Goal: Transaction & Acquisition: Obtain resource

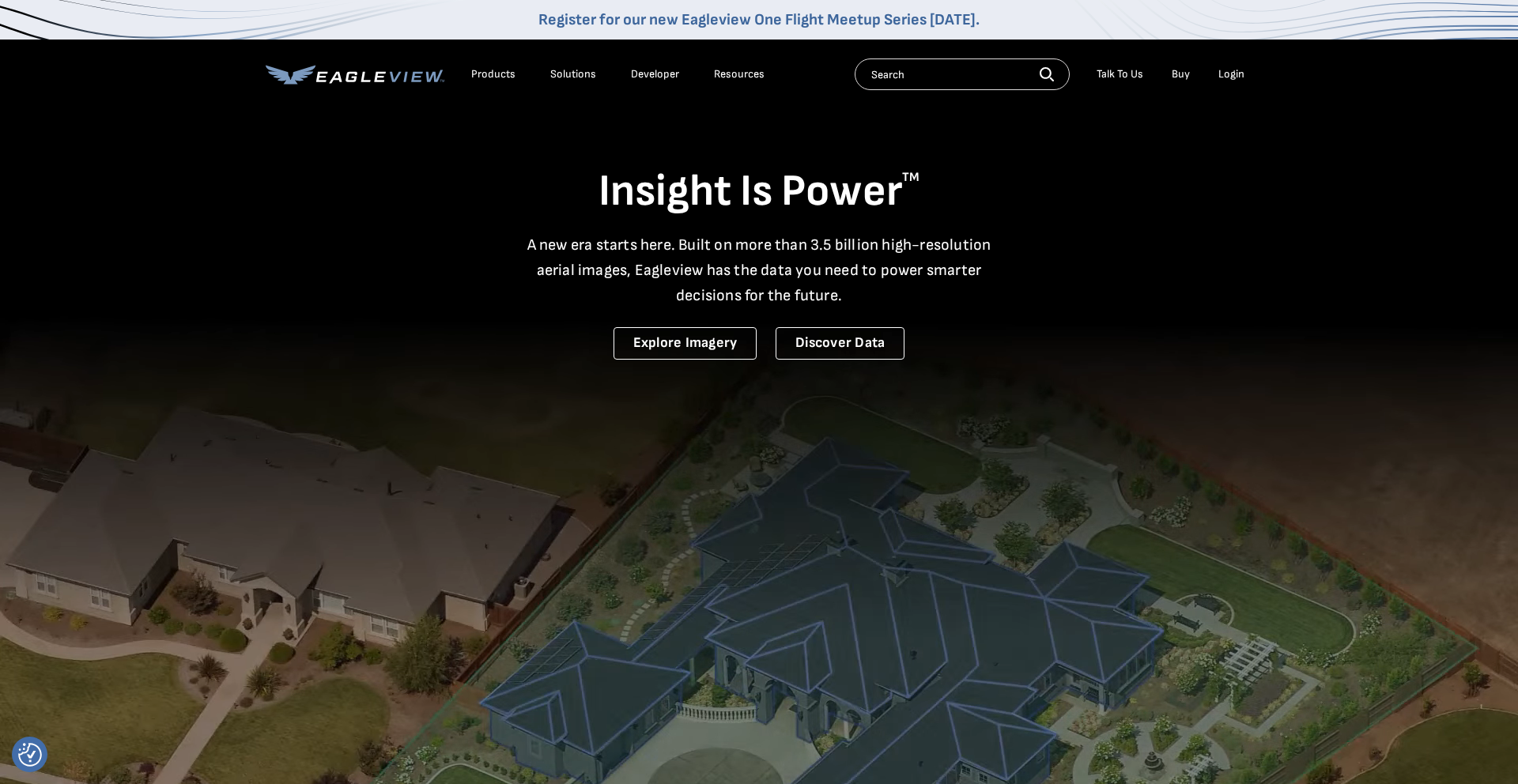
click at [492, 75] on div "Products" at bounding box center [493, 74] width 44 height 14
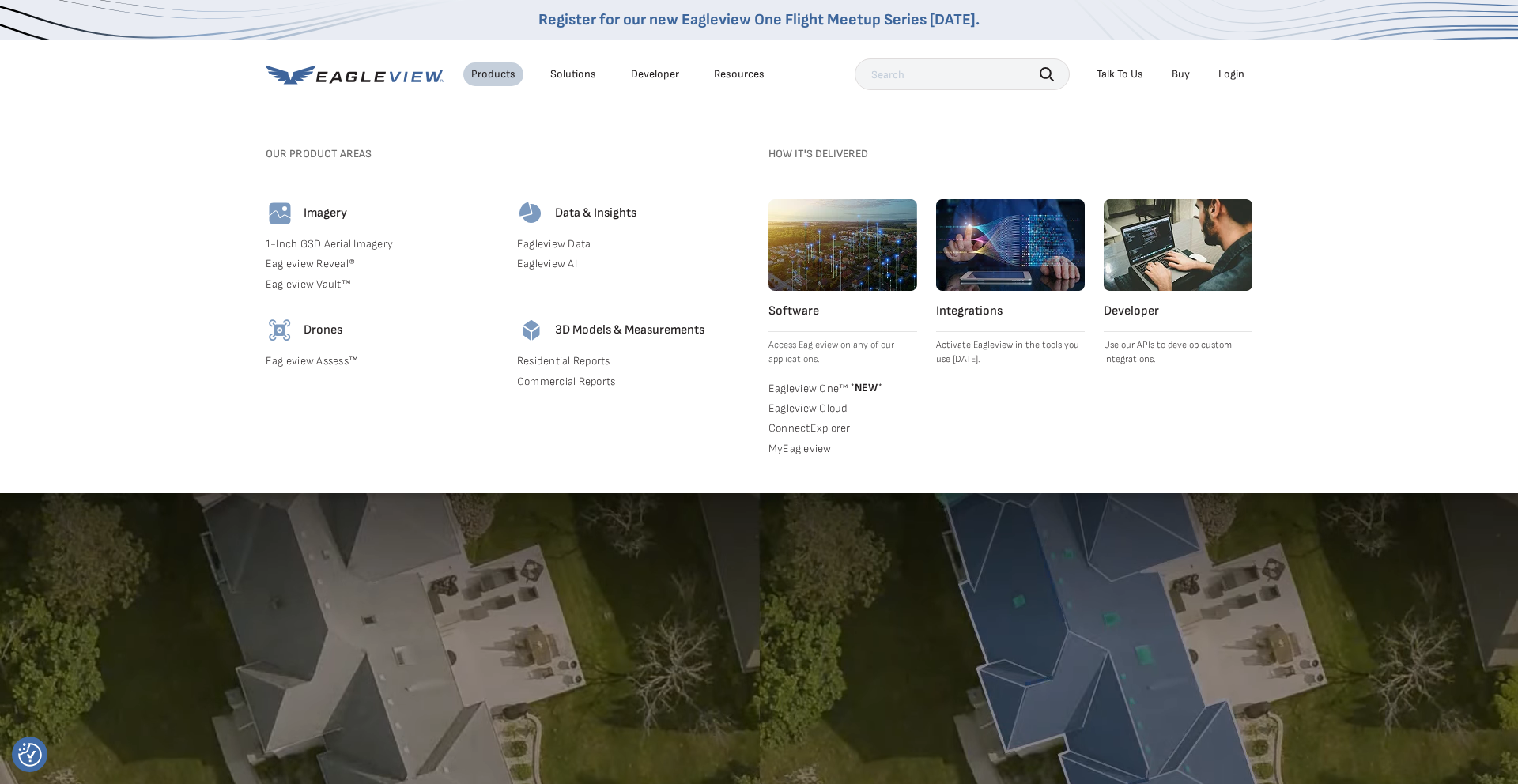
click at [492, 75] on div "Products" at bounding box center [493, 74] width 44 height 14
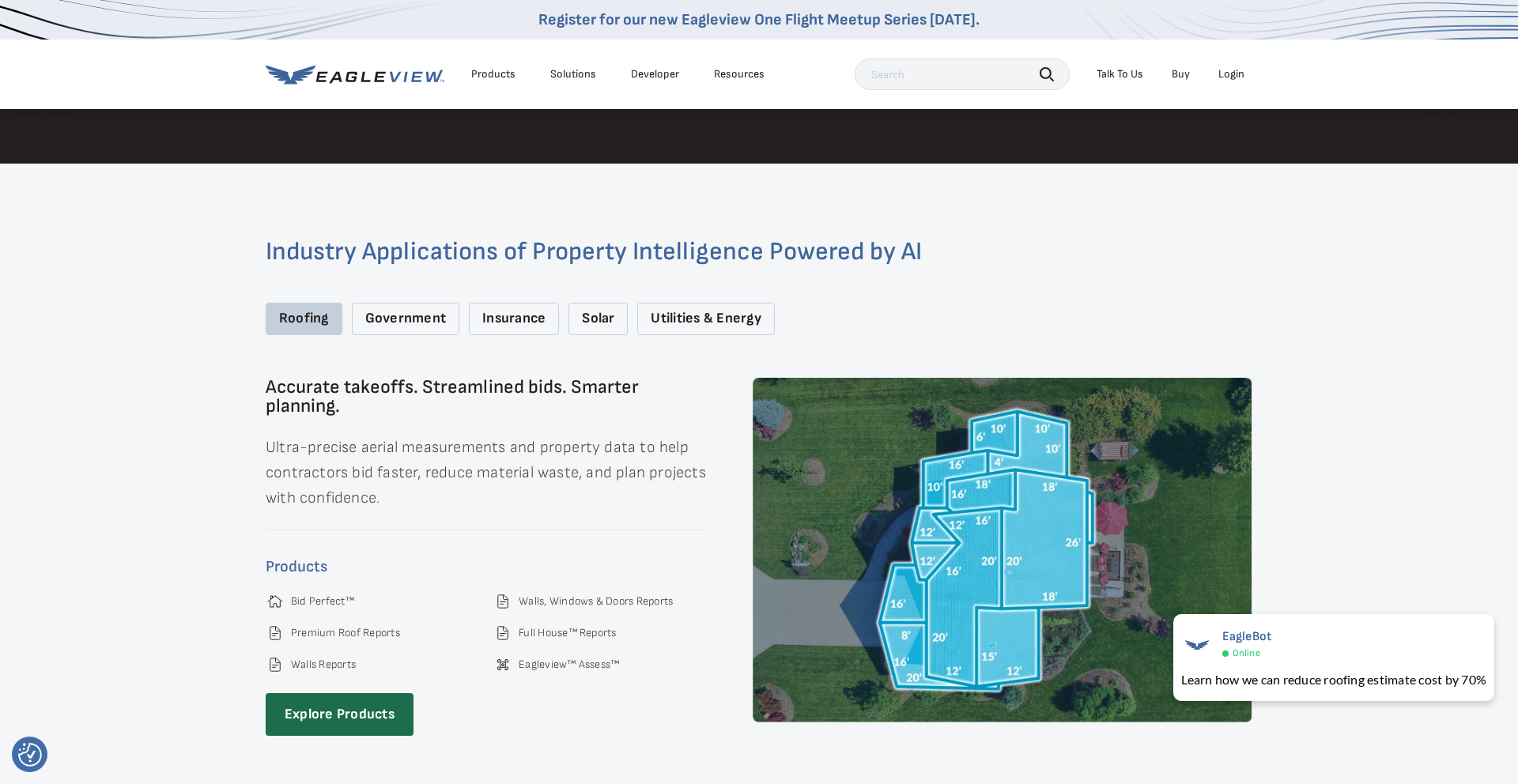
scroll to position [2220, 0]
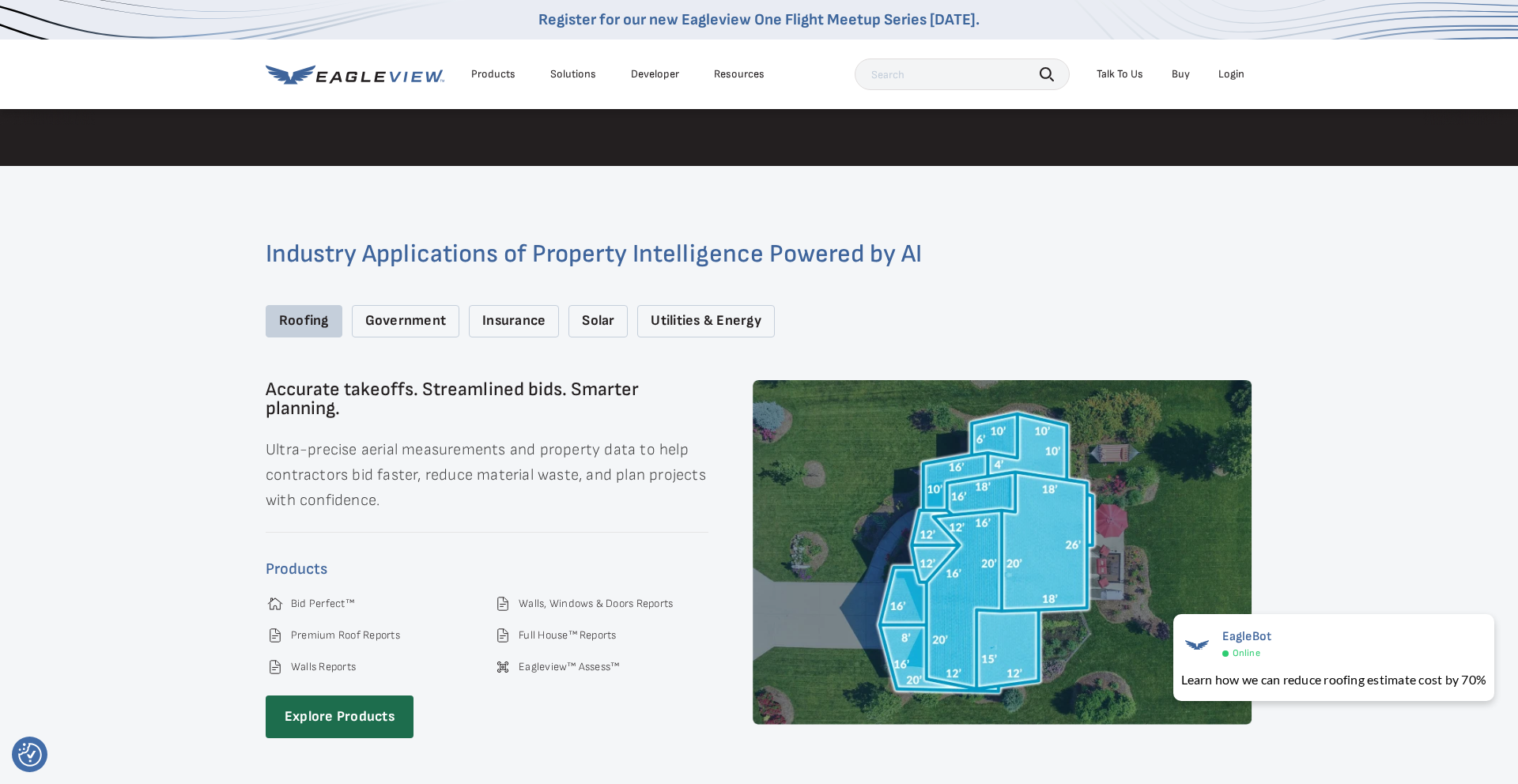
click at [504, 305] on div "Insurance" at bounding box center [514, 321] width 90 height 33
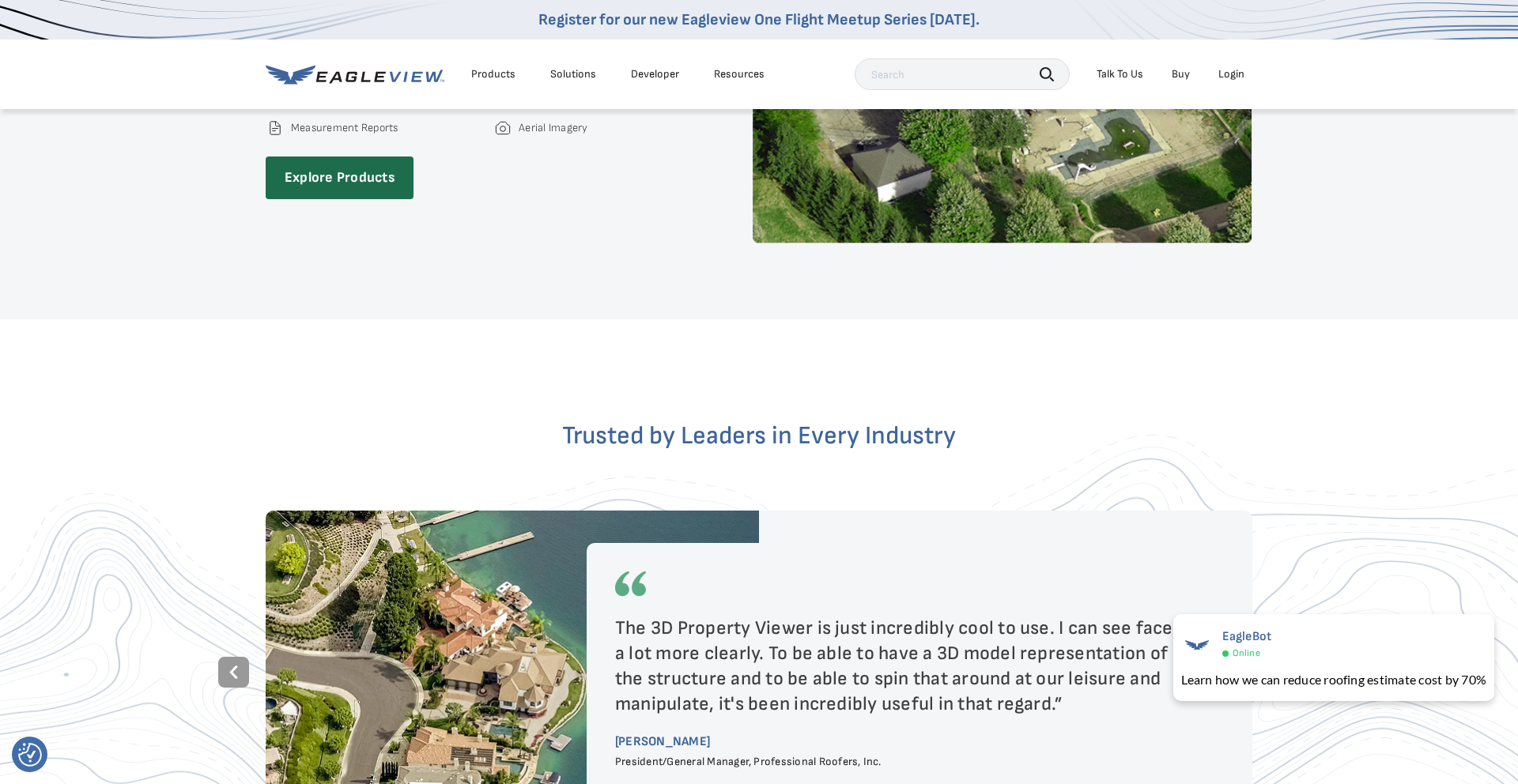
scroll to position [2698, 0]
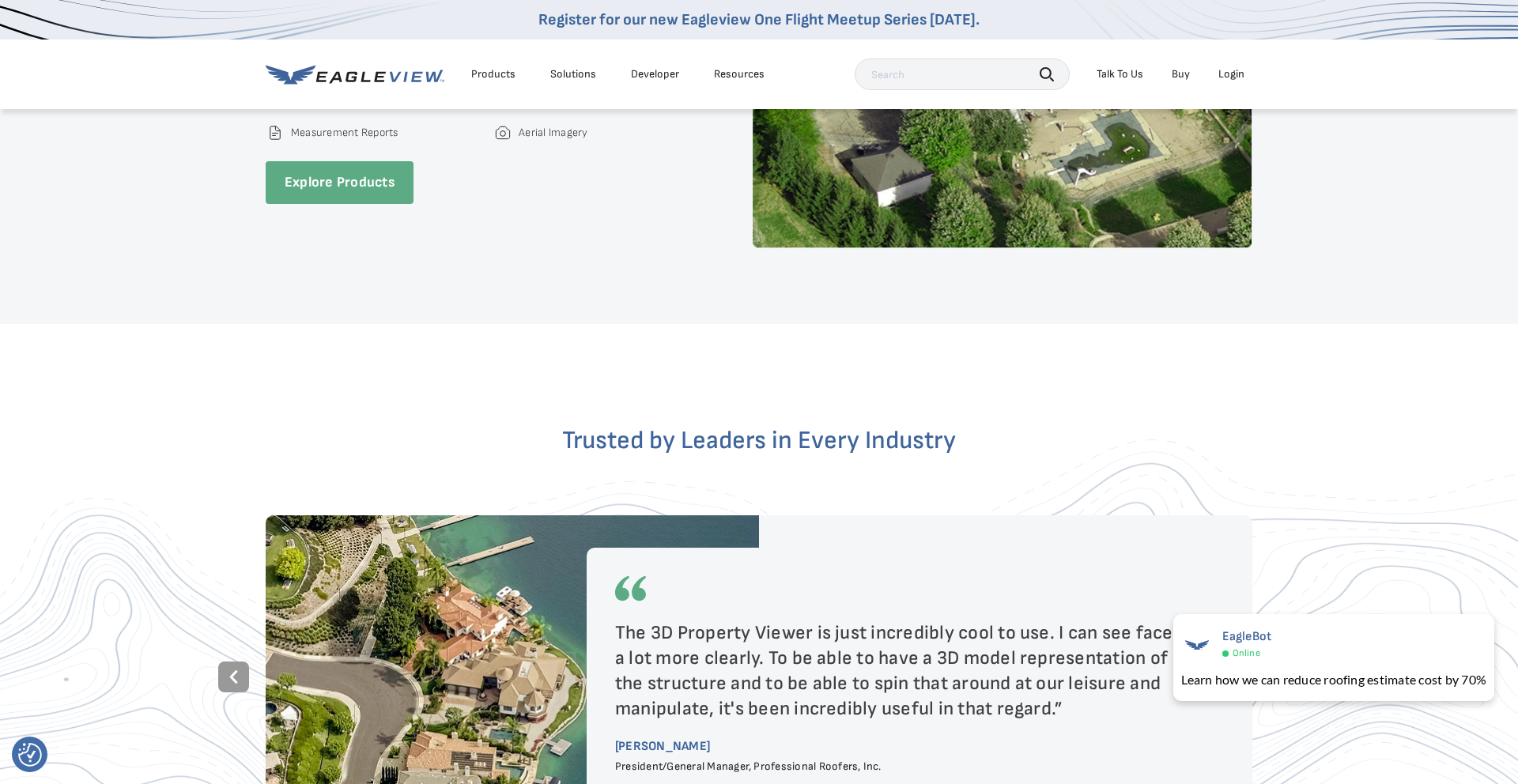
click at [345, 173] on link "Explore Products" at bounding box center [339, 183] width 148 height 44
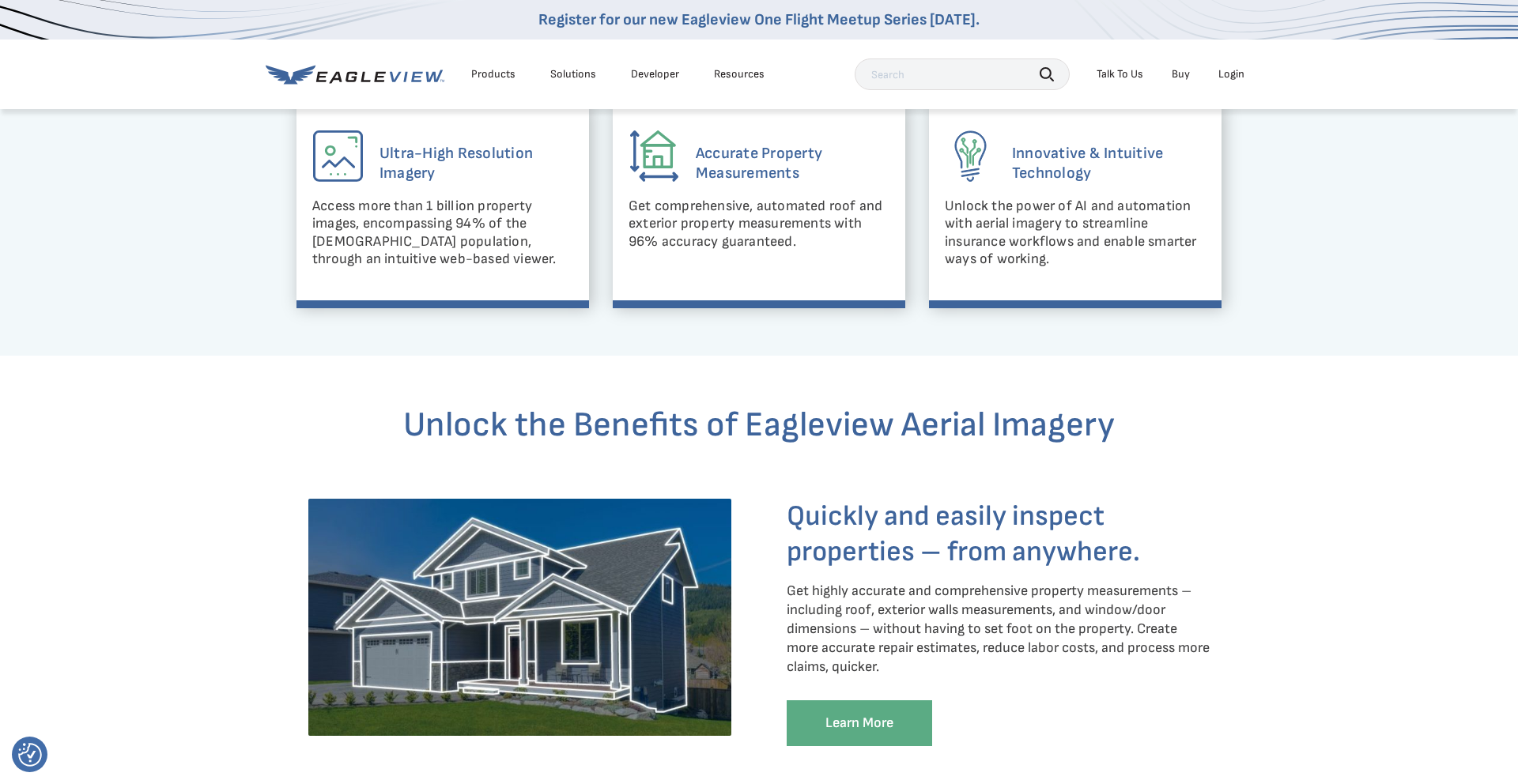
scroll to position [1153, 0]
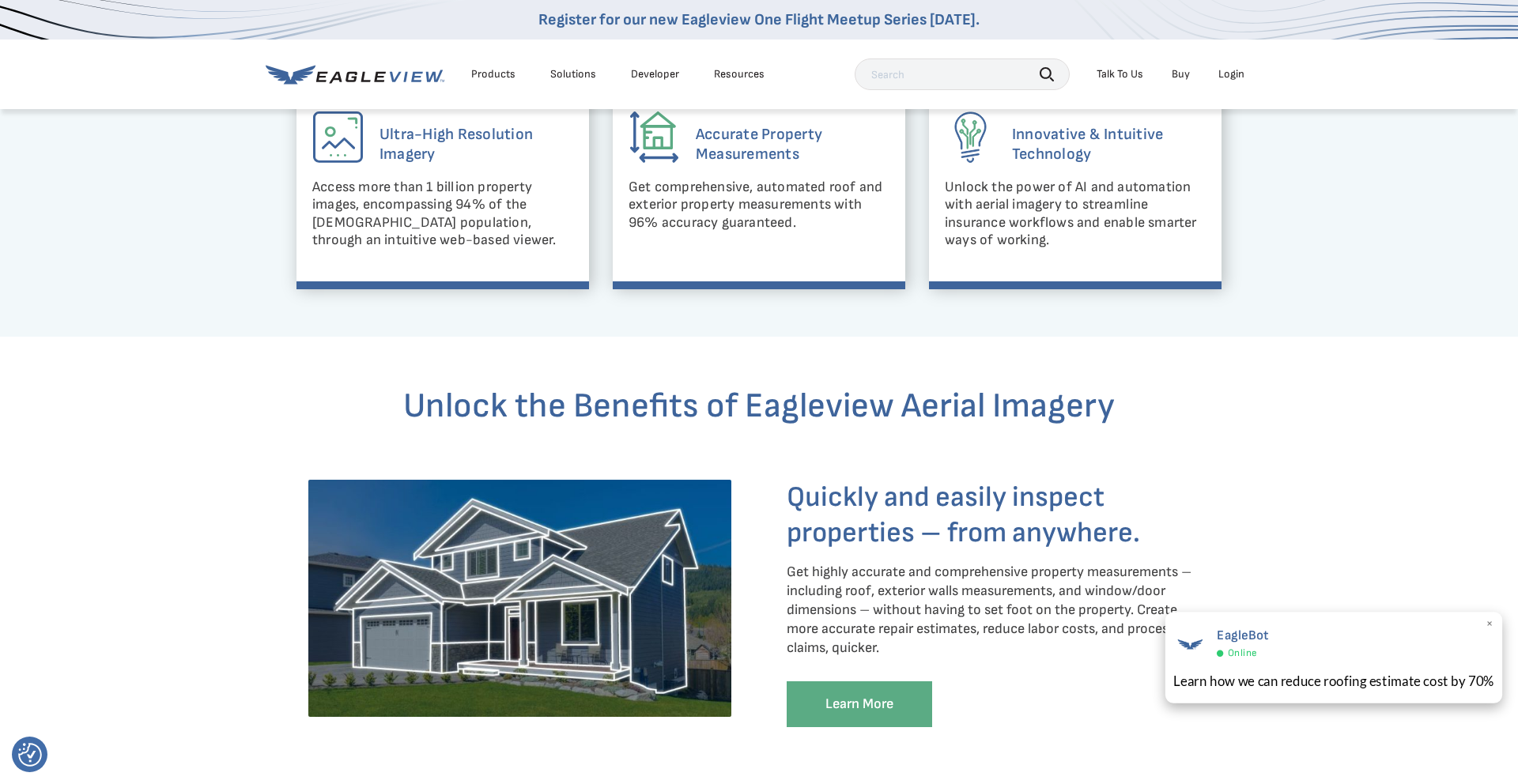
click at [1489, 625] on span "×" at bounding box center [1490, 625] width 8 height 17
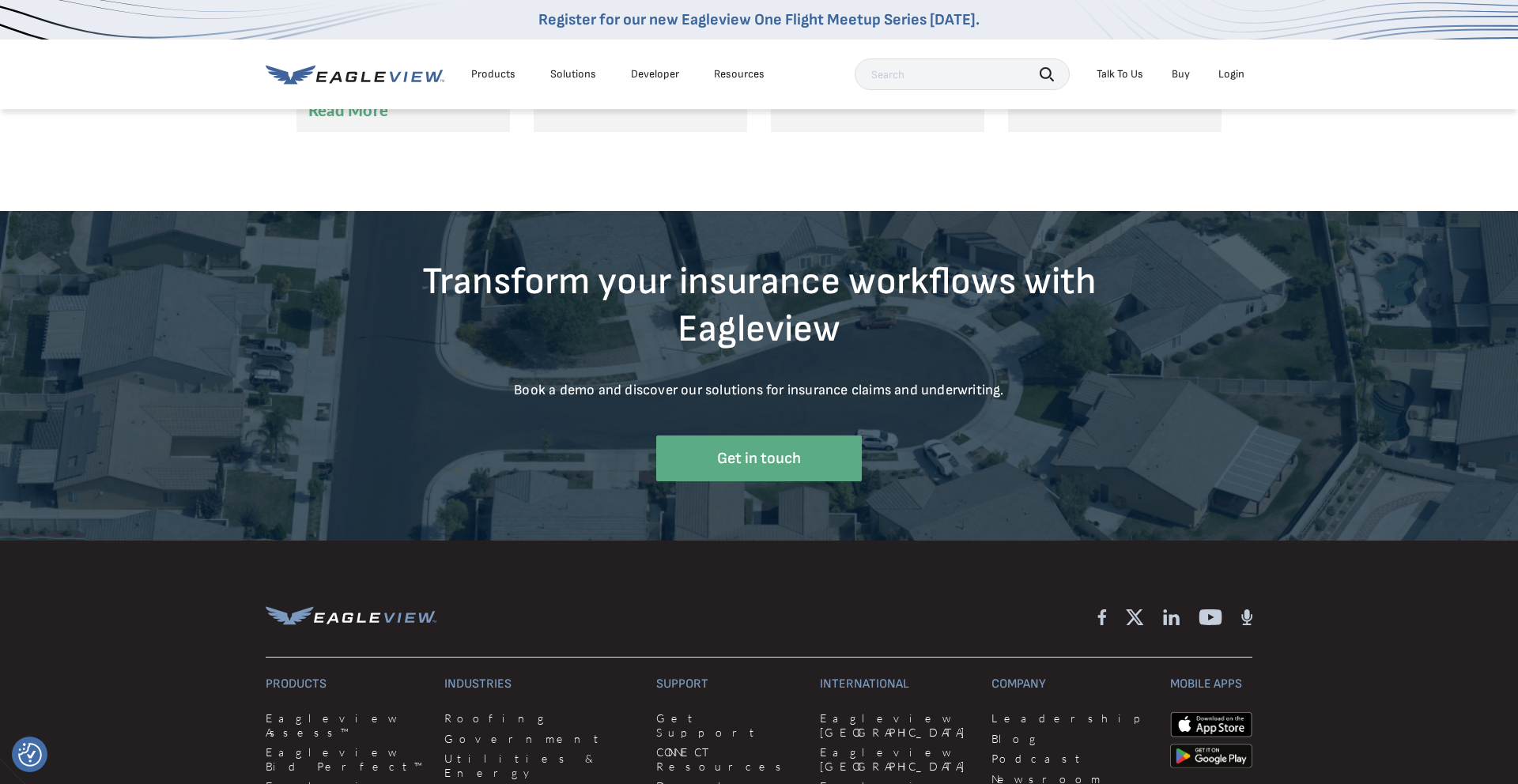
scroll to position [4743, 0]
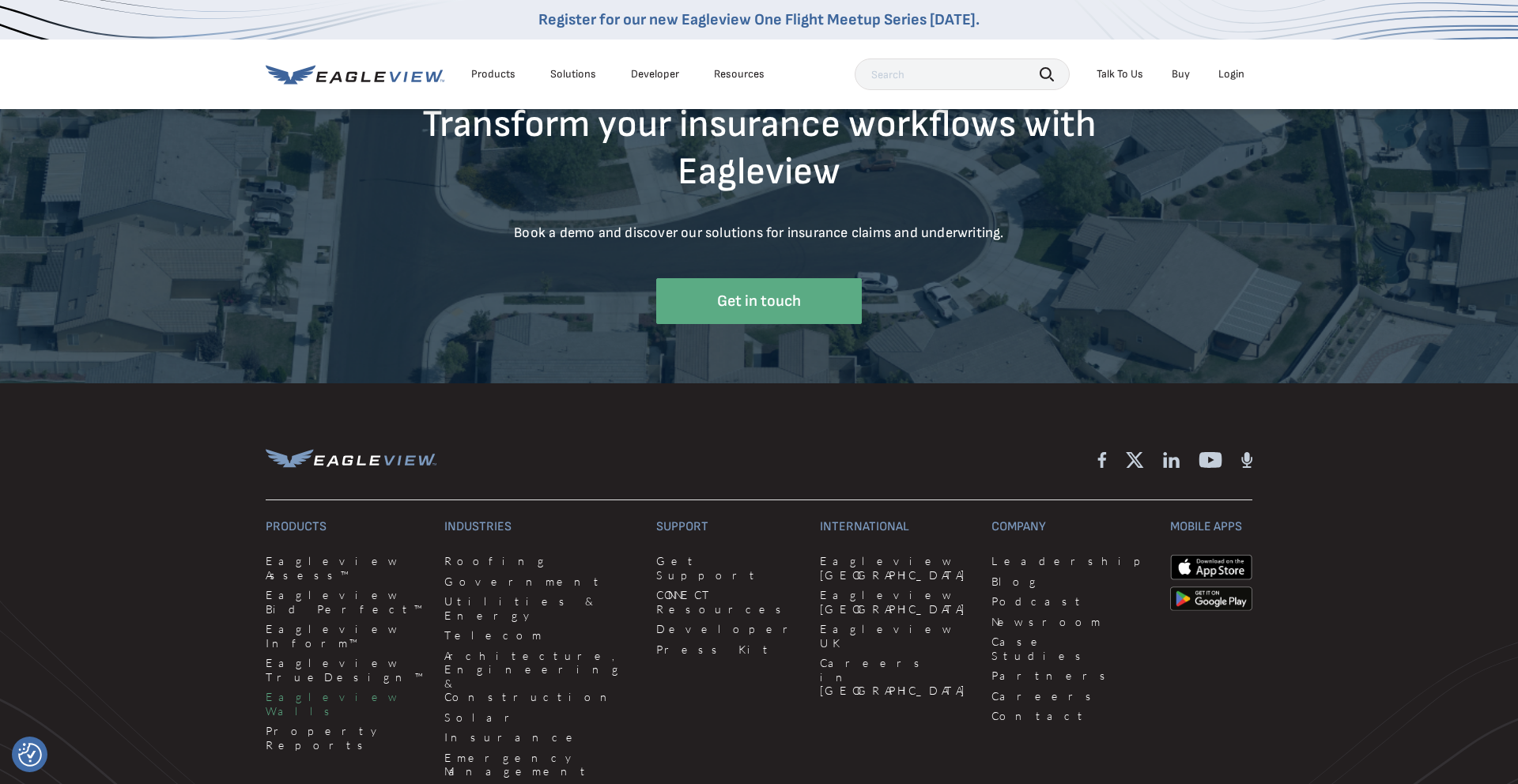
click at [297, 690] on link "Eagleview Walls" at bounding box center [345, 704] width 160 height 28
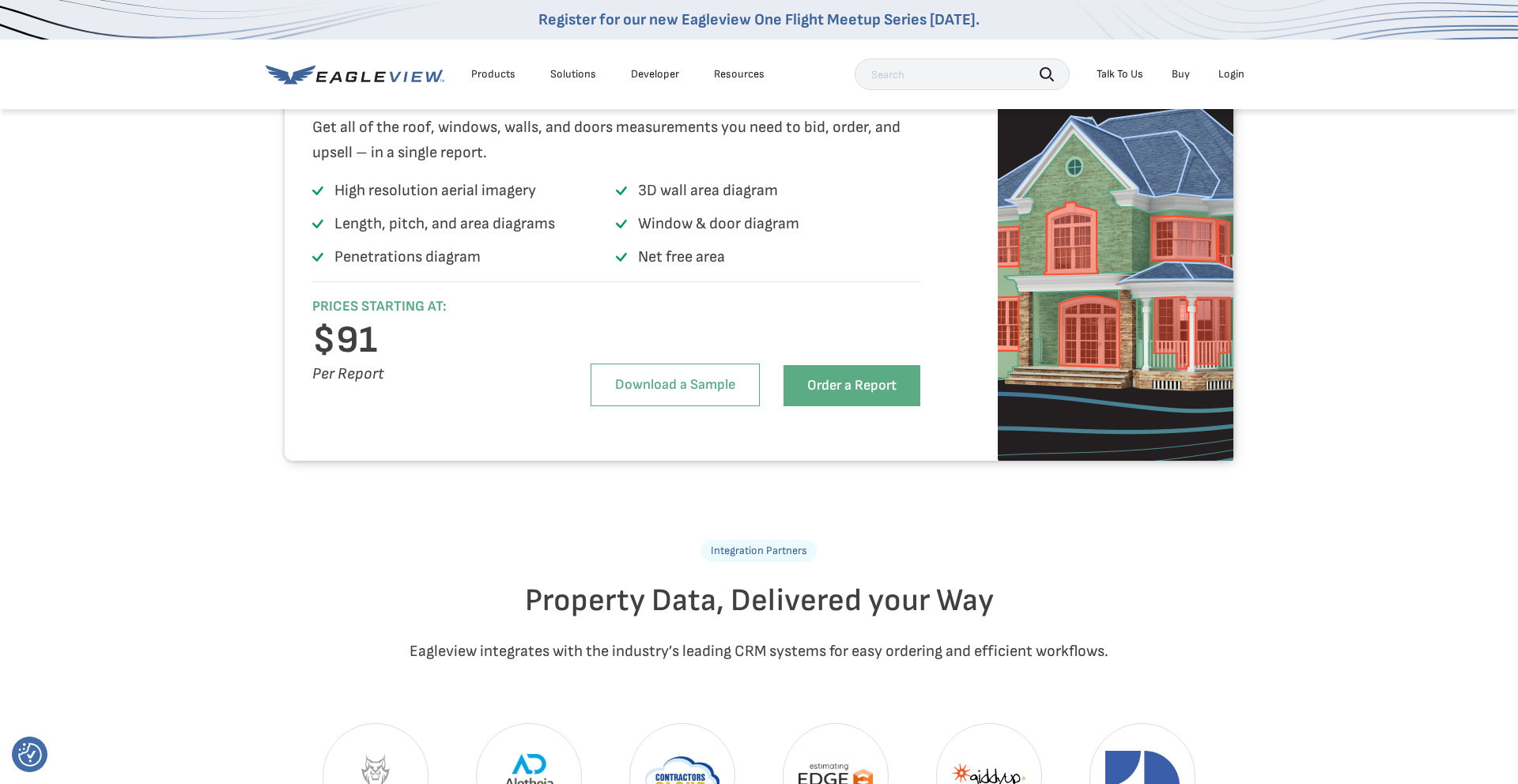
scroll to position [3191, 0]
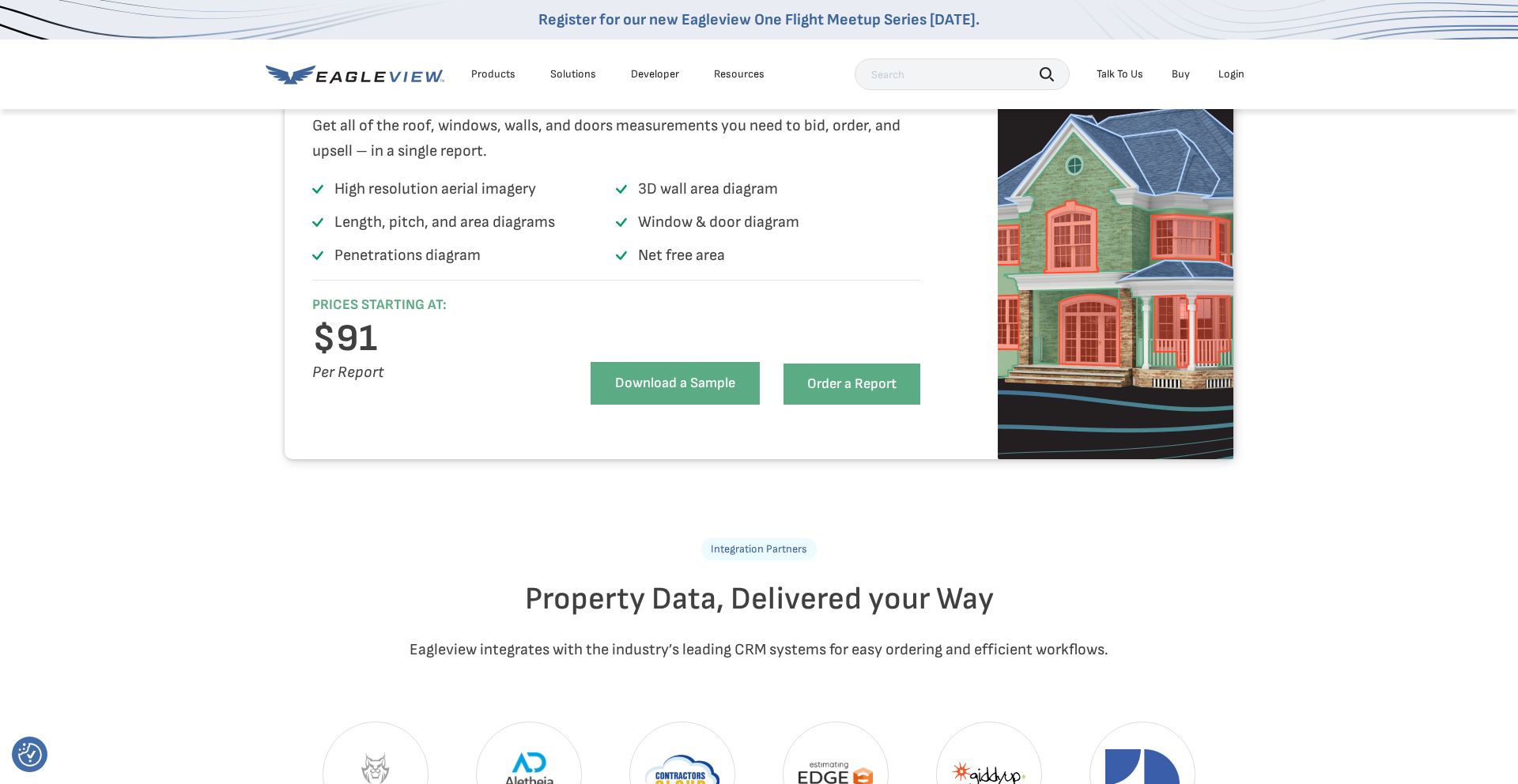
click at [684, 405] on link "Download a Sample" at bounding box center [675, 383] width 169 height 43
